Goal: Transaction & Acquisition: Download file/media

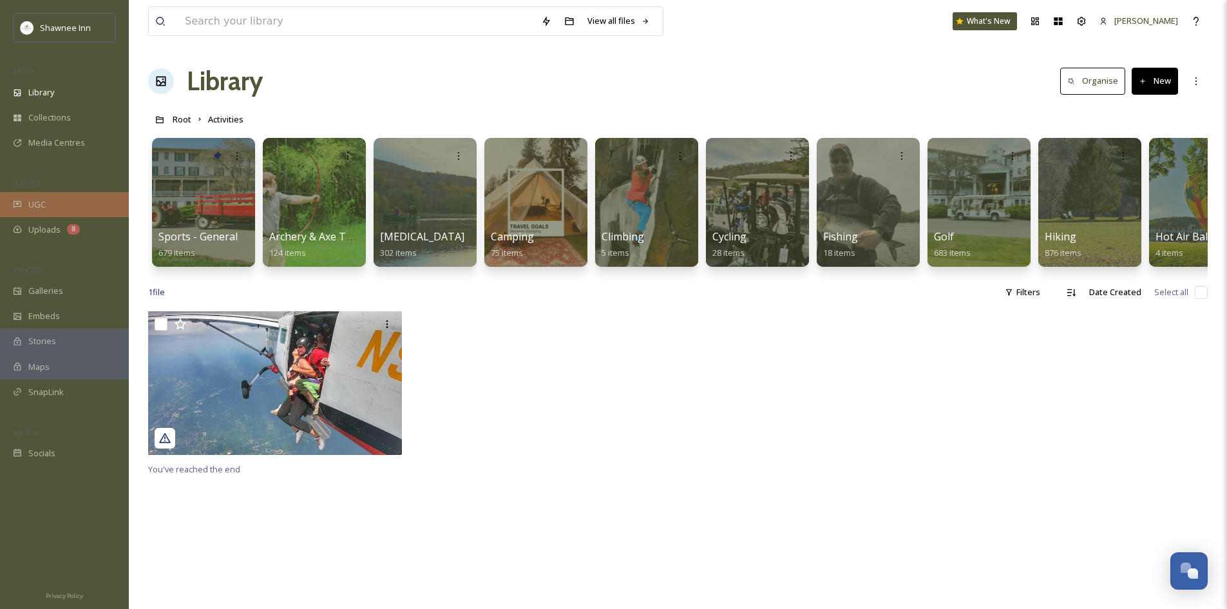
click at [75, 209] on div "UGC" at bounding box center [64, 204] width 129 height 25
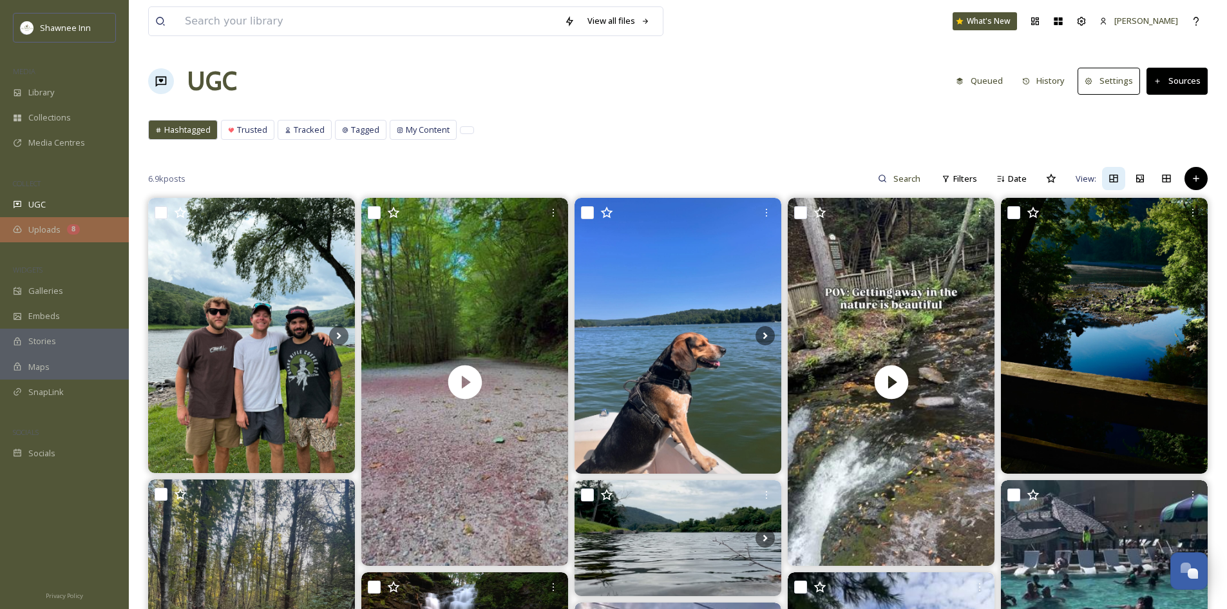
click at [58, 236] on div "Uploads 8" at bounding box center [64, 229] width 129 height 25
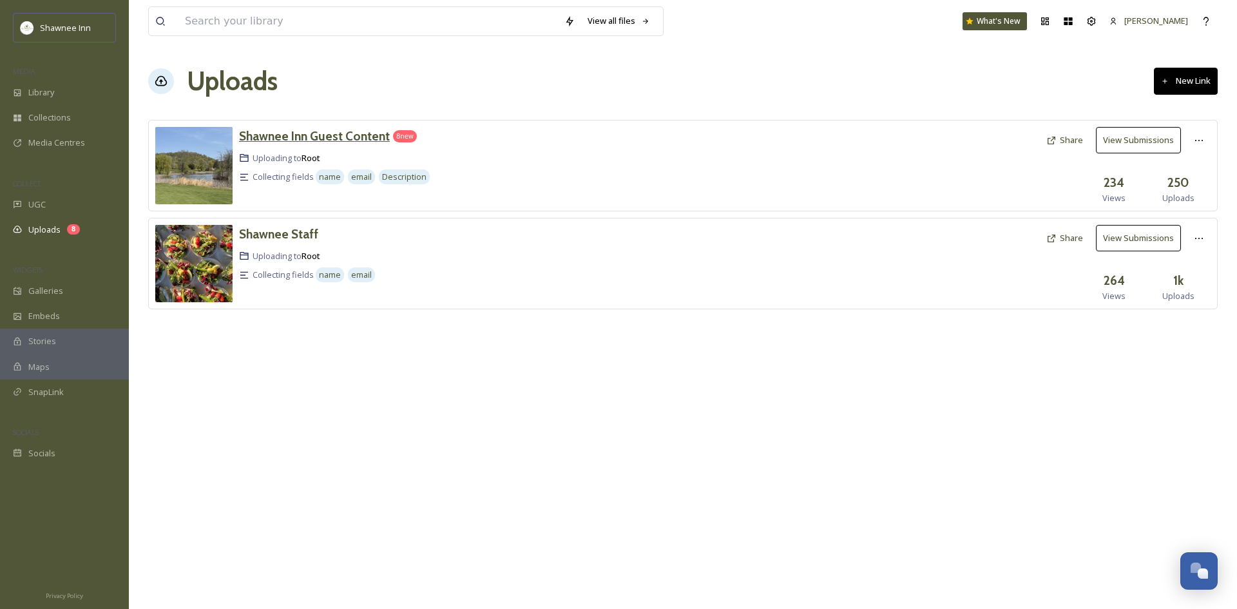
click at [370, 144] on div "Shawnee Inn Guest Content" at bounding box center [314, 136] width 151 height 19
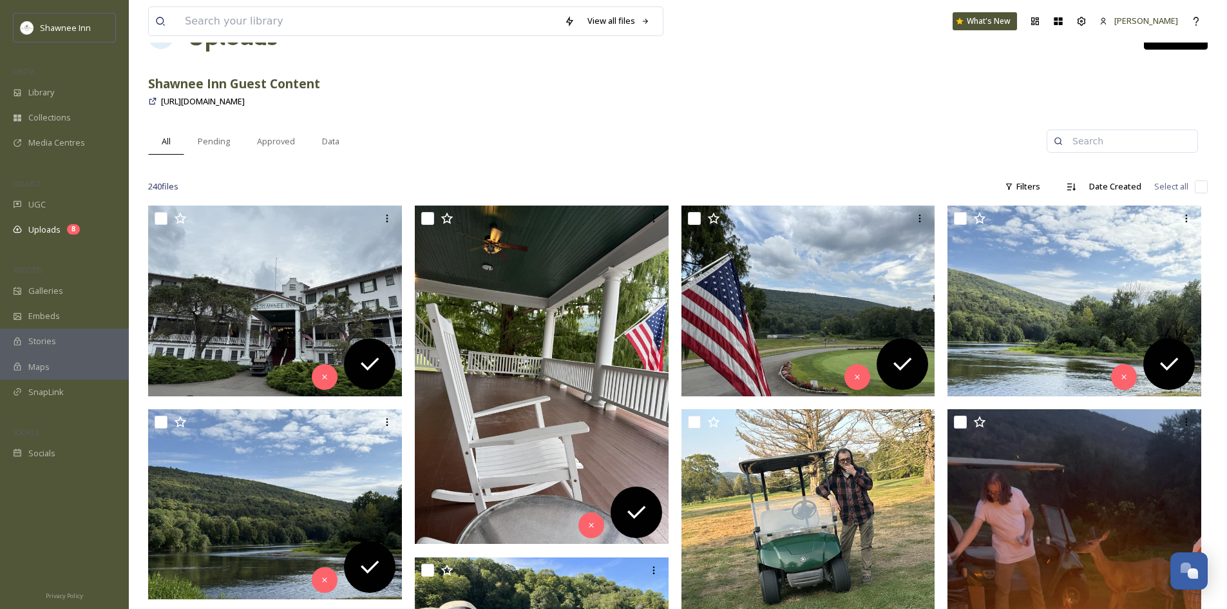
scroll to position [129, 0]
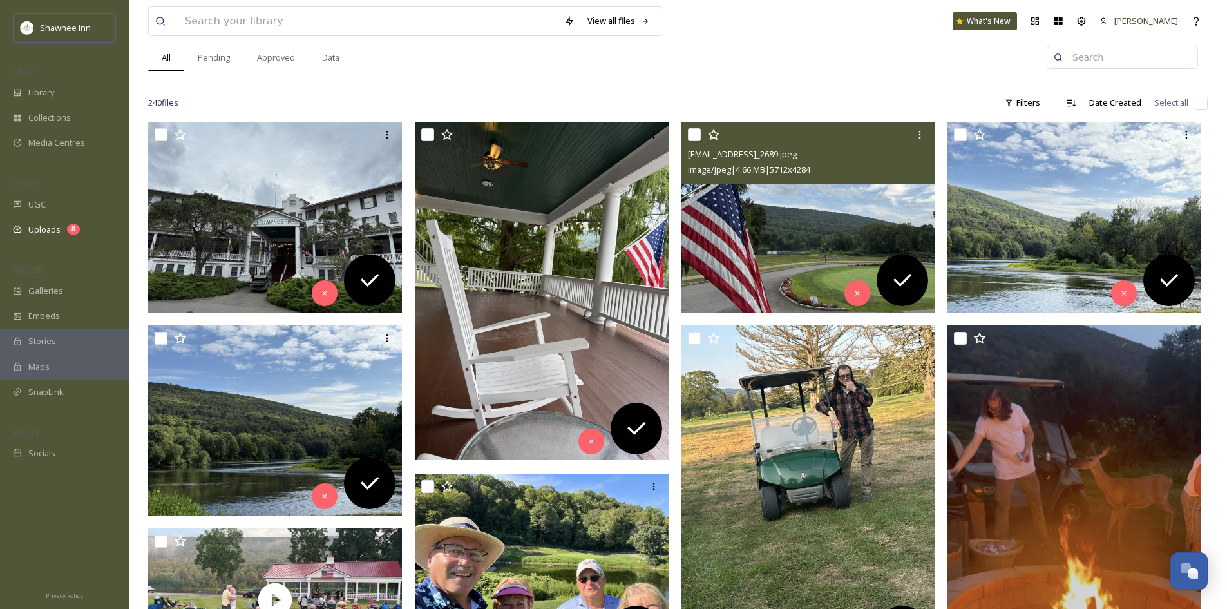
click at [781, 261] on img at bounding box center [809, 217] width 254 height 191
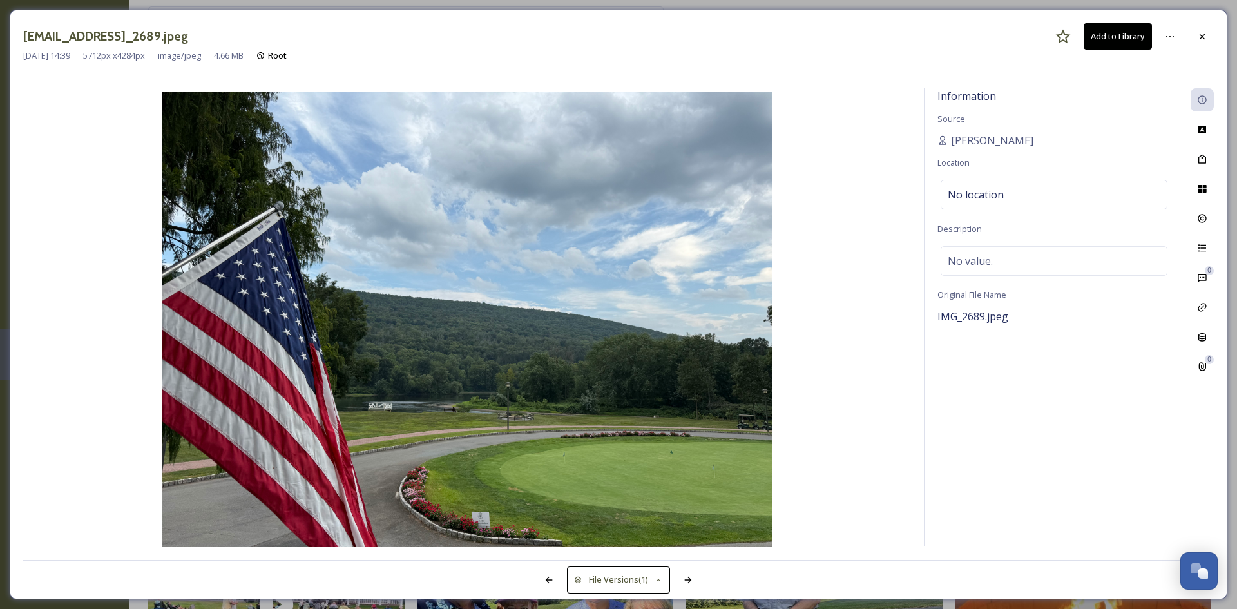
click at [1129, 34] on button "Add to Library" at bounding box center [1118, 36] width 68 height 26
click at [1123, 35] on button "Download" at bounding box center [1118, 36] width 68 height 26
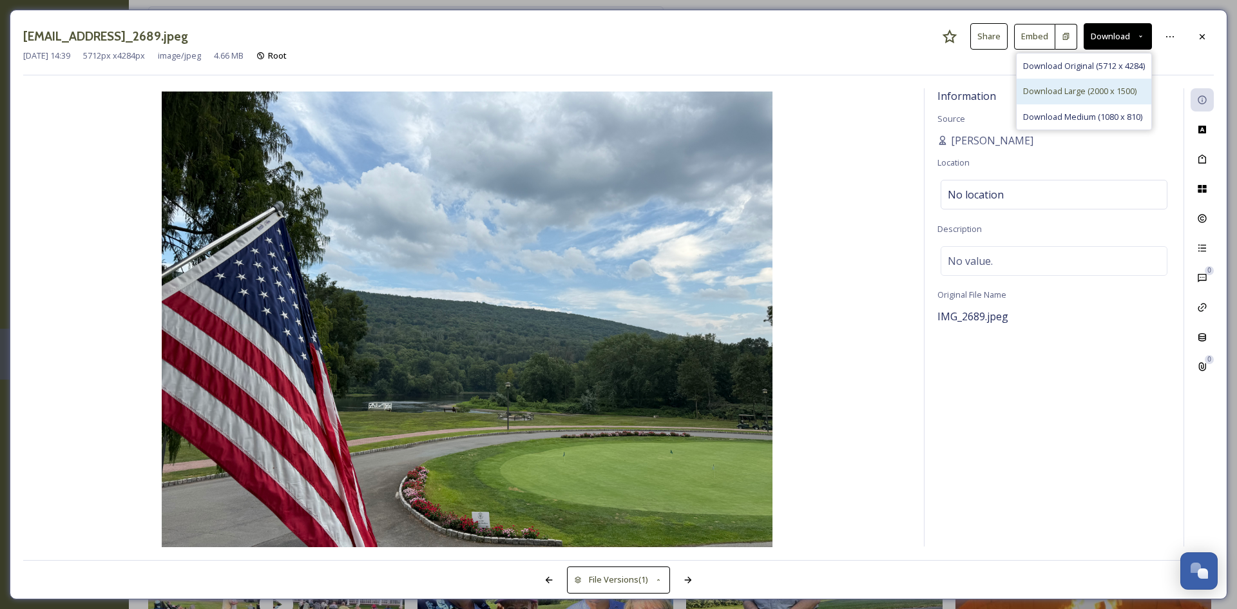
click at [1074, 90] on span "Download Large (2000 x 1500)" at bounding box center [1079, 91] width 113 height 12
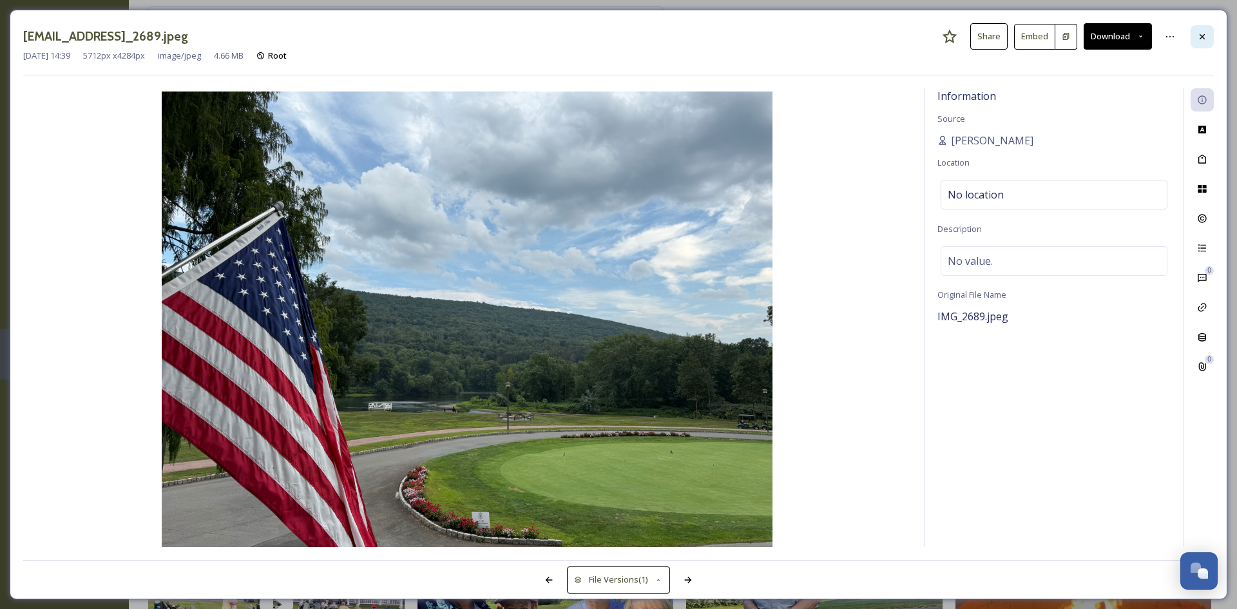
click at [1193, 42] on div at bounding box center [1202, 36] width 23 height 23
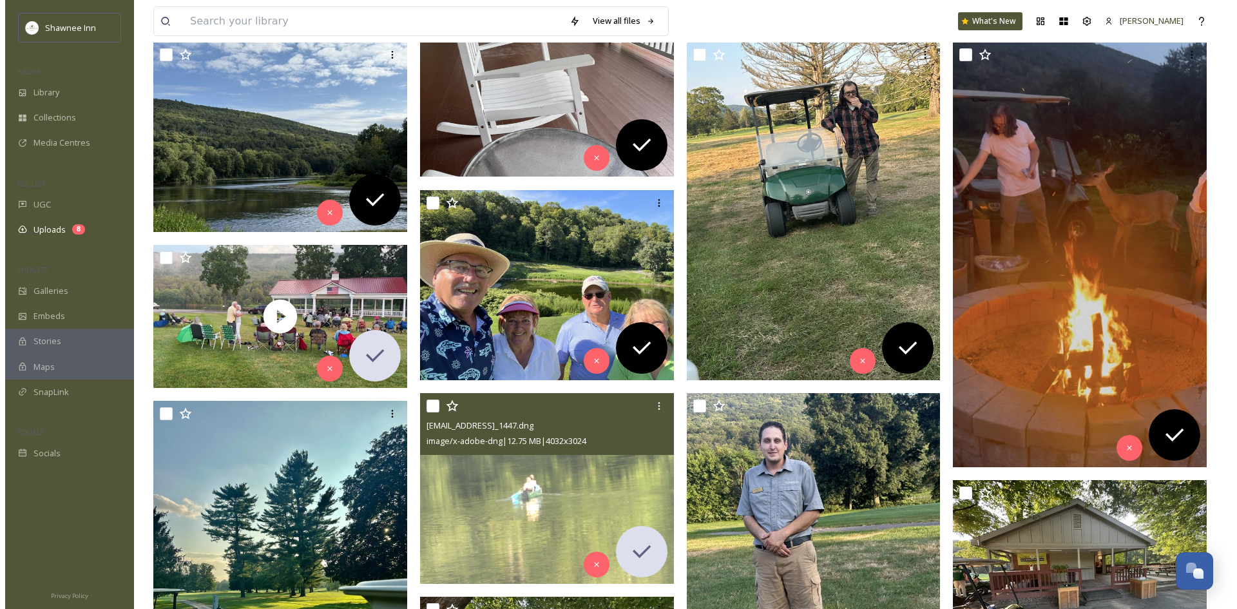
scroll to position [387, 0]
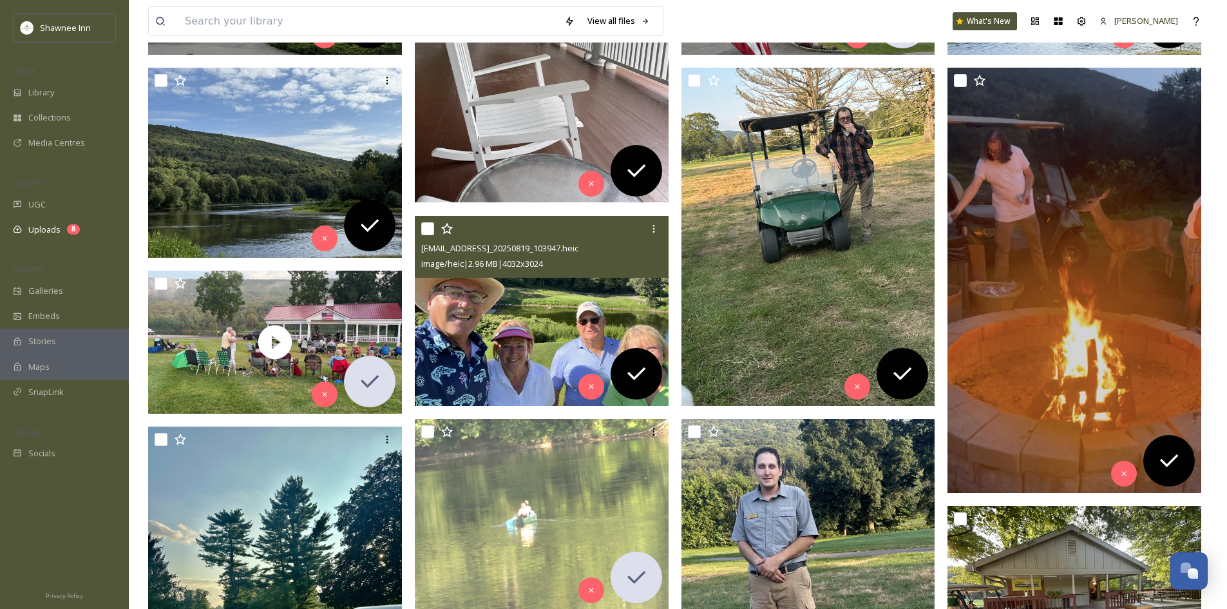
click at [552, 317] on img at bounding box center [542, 311] width 254 height 191
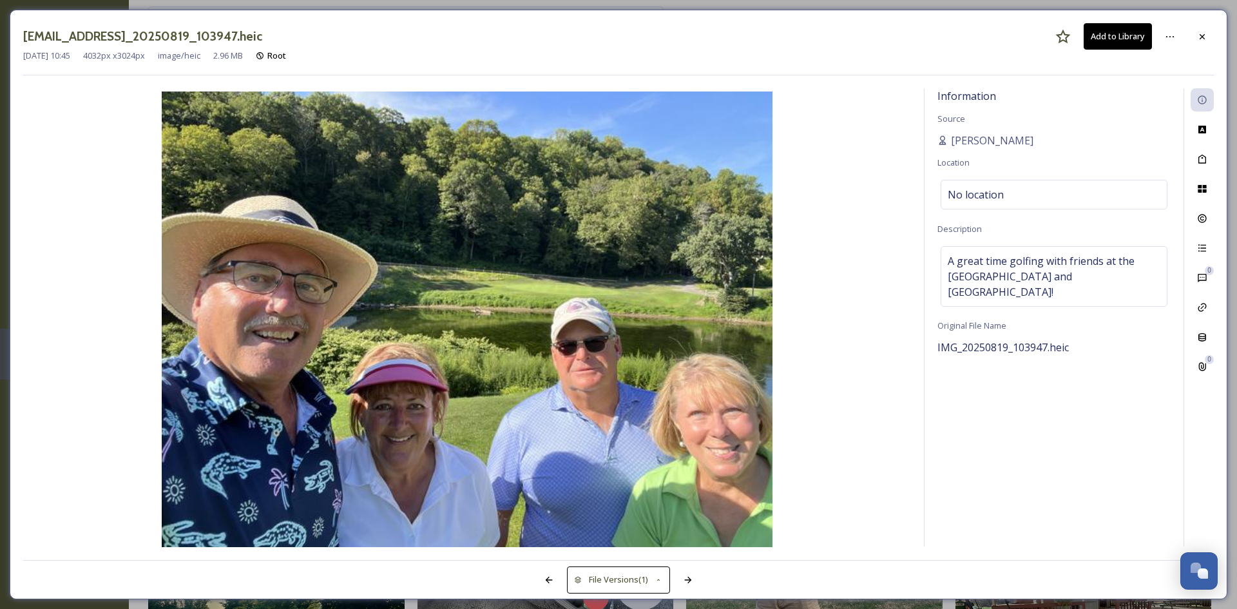
click at [1122, 41] on button "Add to Library" at bounding box center [1118, 36] width 68 height 26
click at [1120, 45] on button "Download" at bounding box center [1118, 36] width 68 height 26
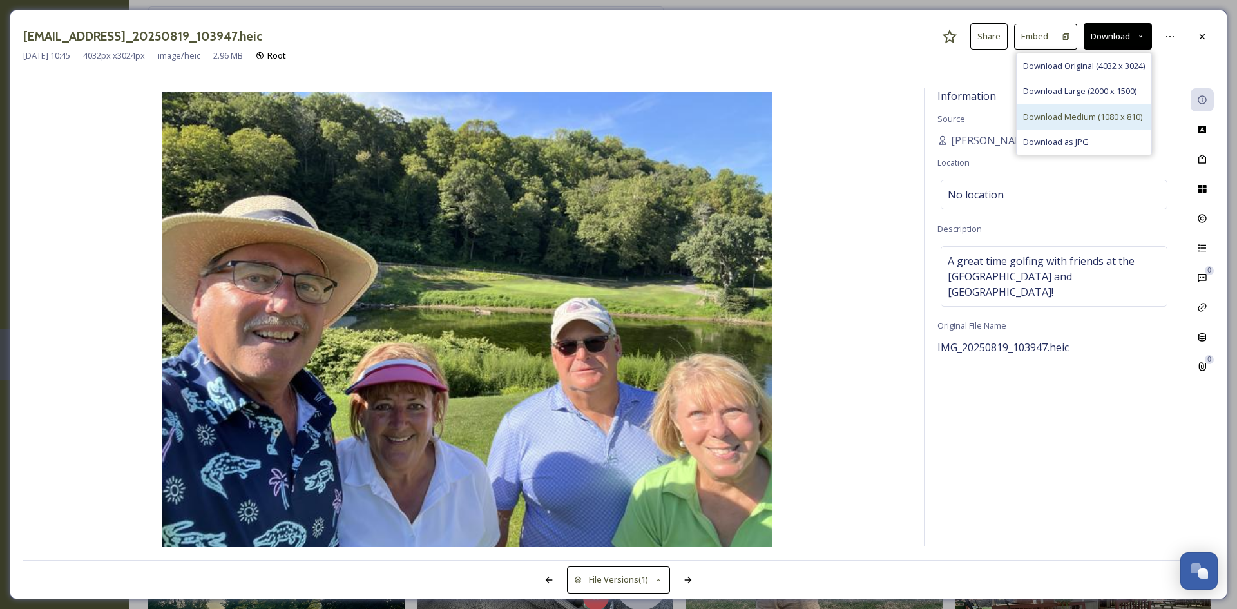
click at [1086, 115] on span "Download Medium (1080 x 810)" at bounding box center [1082, 117] width 119 height 12
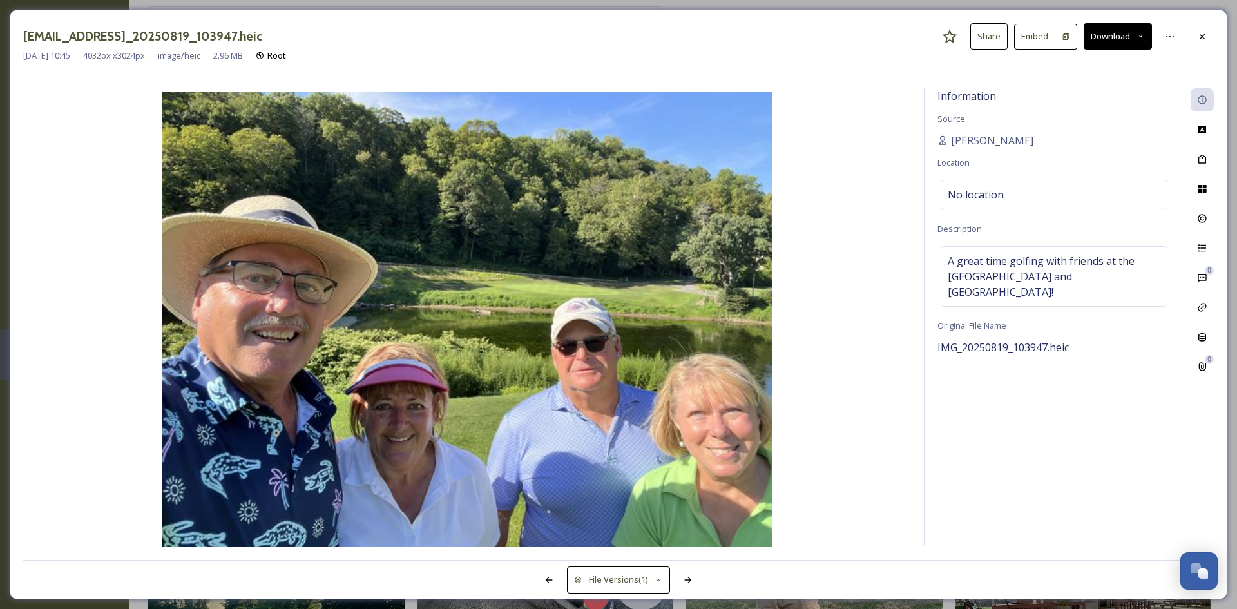
click at [1120, 34] on button "Download" at bounding box center [1118, 36] width 68 height 26
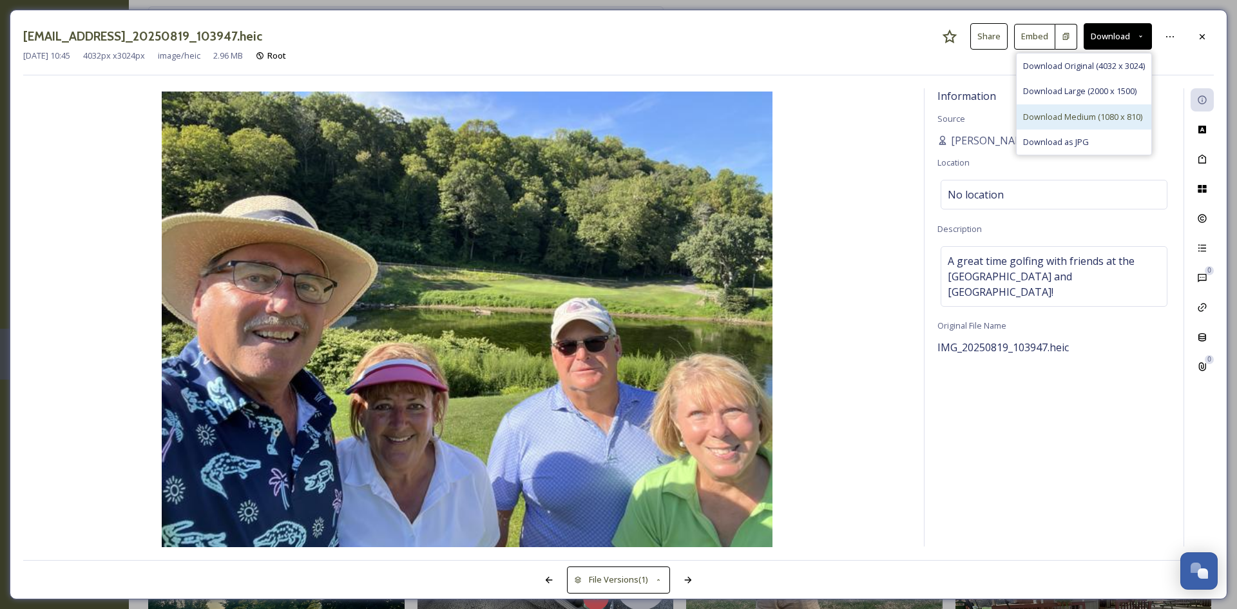
click at [1086, 117] on span "Download Medium (1080 x 810)" at bounding box center [1082, 117] width 119 height 12
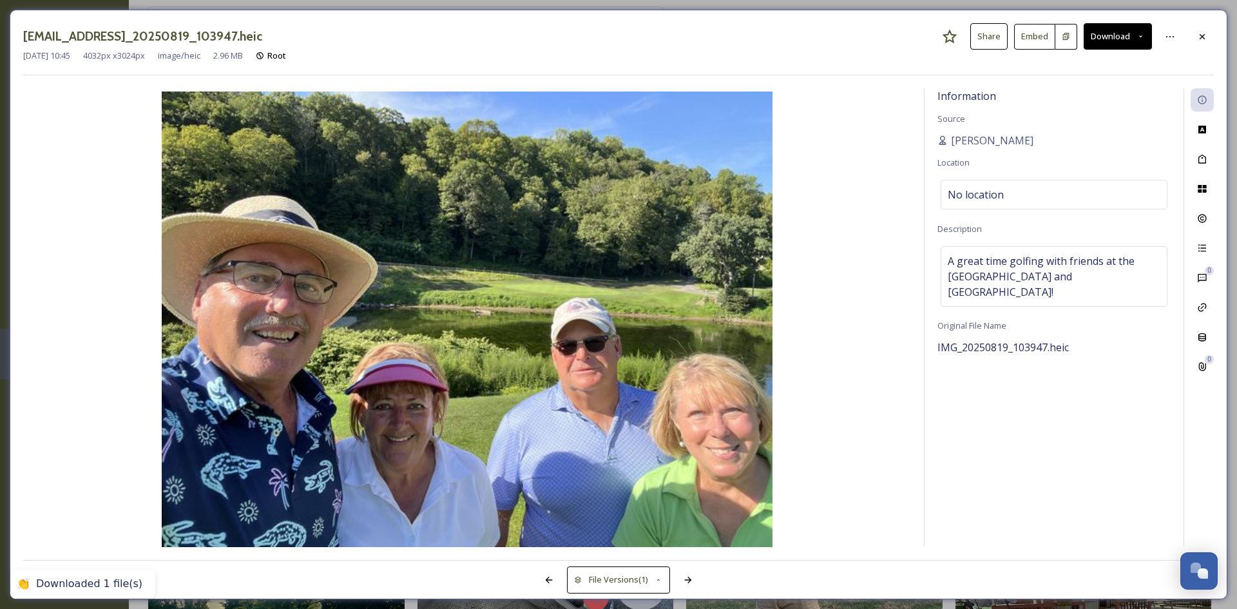
drag, startPoint x: 914, startPoint y: 117, endPoint x: 953, endPoint y: 100, distance: 42.7
click at [914, 117] on div "Information Source [PERSON_NAME] Location No location Description A great time …" at bounding box center [618, 317] width 1191 height 459
click at [1104, 34] on button "Download" at bounding box center [1118, 36] width 68 height 26
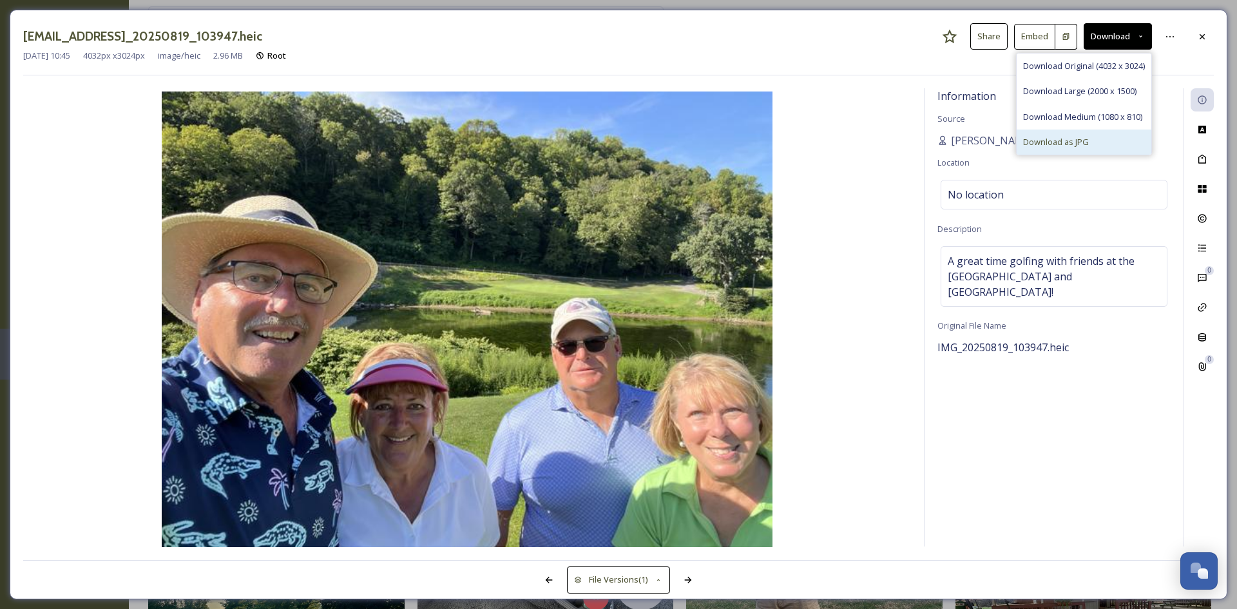
click at [1080, 153] on div "Download as JPG" at bounding box center [1084, 141] width 135 height 25
